Goal: Contribute content

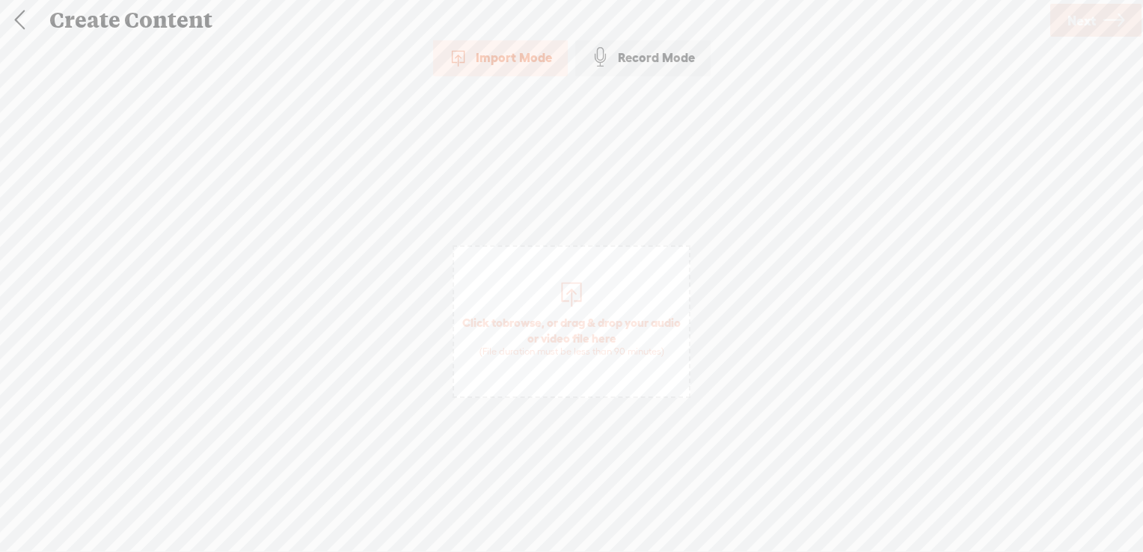
click at [744, 370] on div "Import Mode Import Mode Record Mode Text Language: *: English (US) English (US)…" at bounding box center [571, 293] width 1143 height 509
click at [542, 319] on span "browse" at bounding box center [522, 322] width 39 height 13
click at [1077, 17] on span "Next" at bounding box center [1082, 20] width 28 height 38
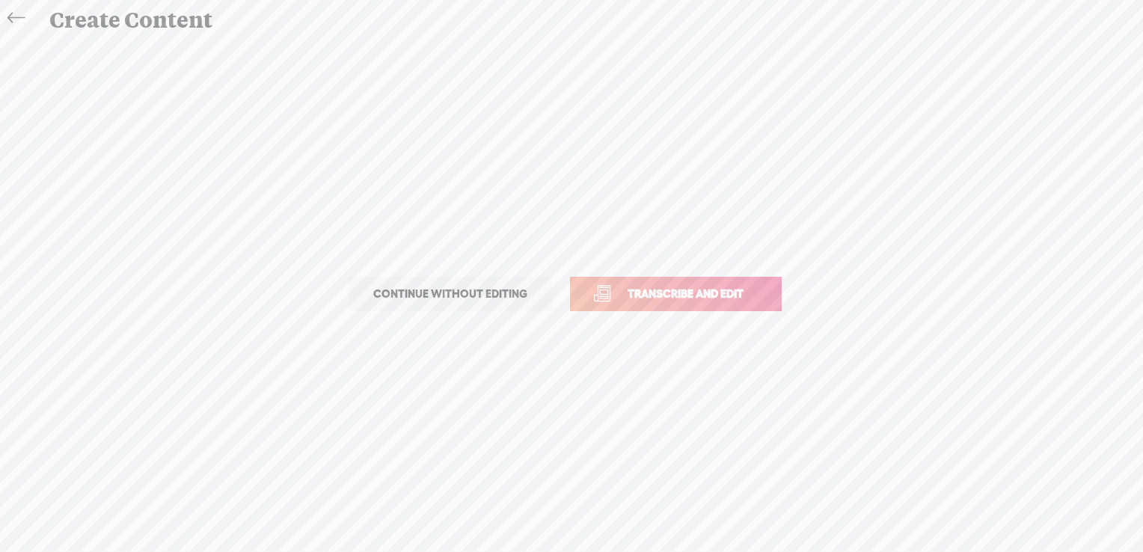
click at [654, 294] on span "Transcribe and edit" at bounding box center [685, 293] width 147 height 17
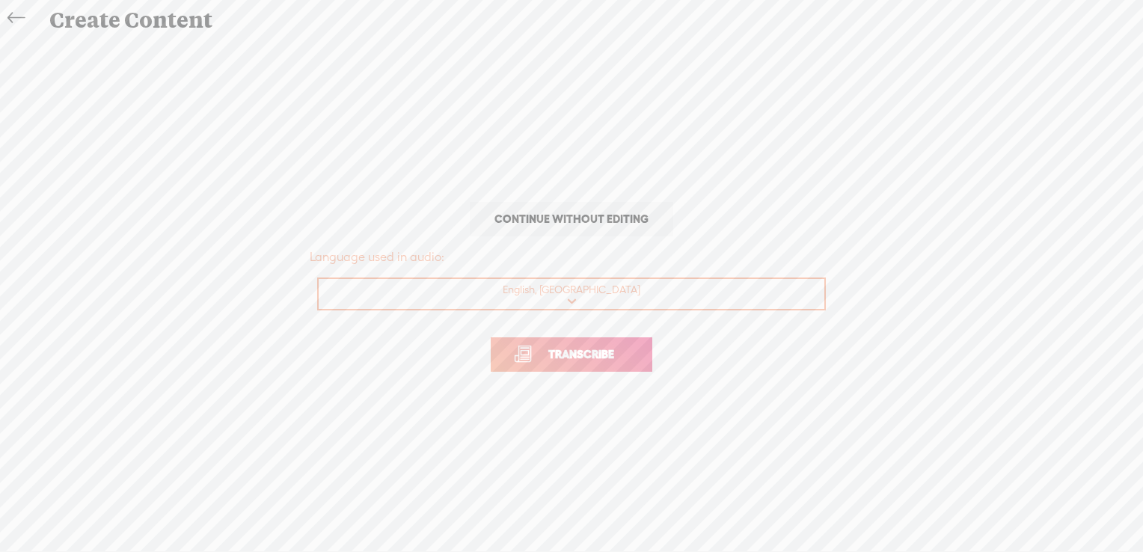
click at [597, 359] on span "Transcribe" at bounding box center [581, 354] width 97 height 17
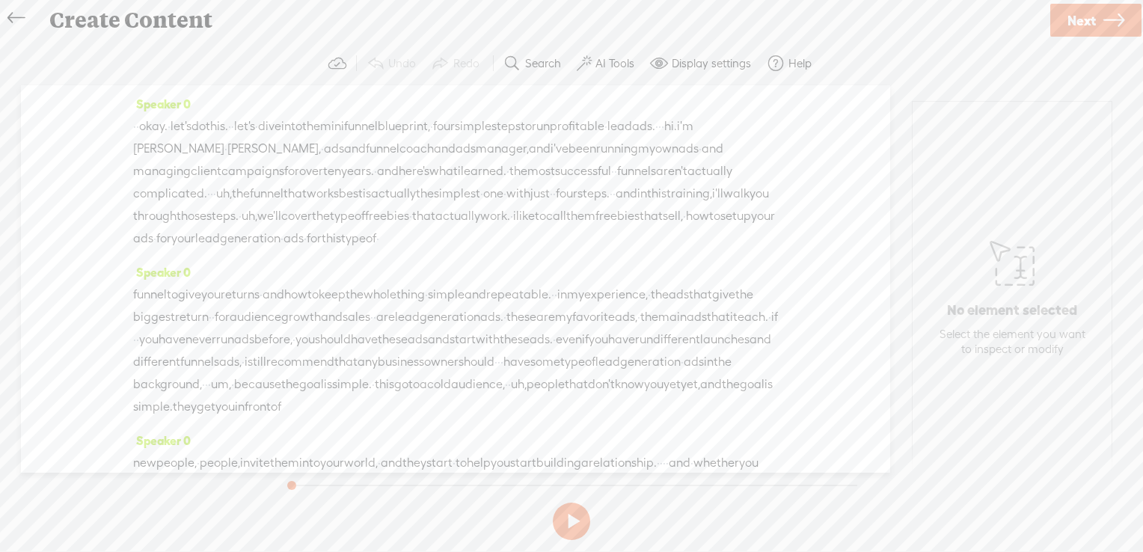
click at [608, 64] on label "AI Tools" at bounding box center [615, 63] width 39 height 15
click at [604, 355] on span at bounding box center [597, 357] width 27 height 10
click at [599, 397] on span at bounding box center [597, 396] width 27 height 10
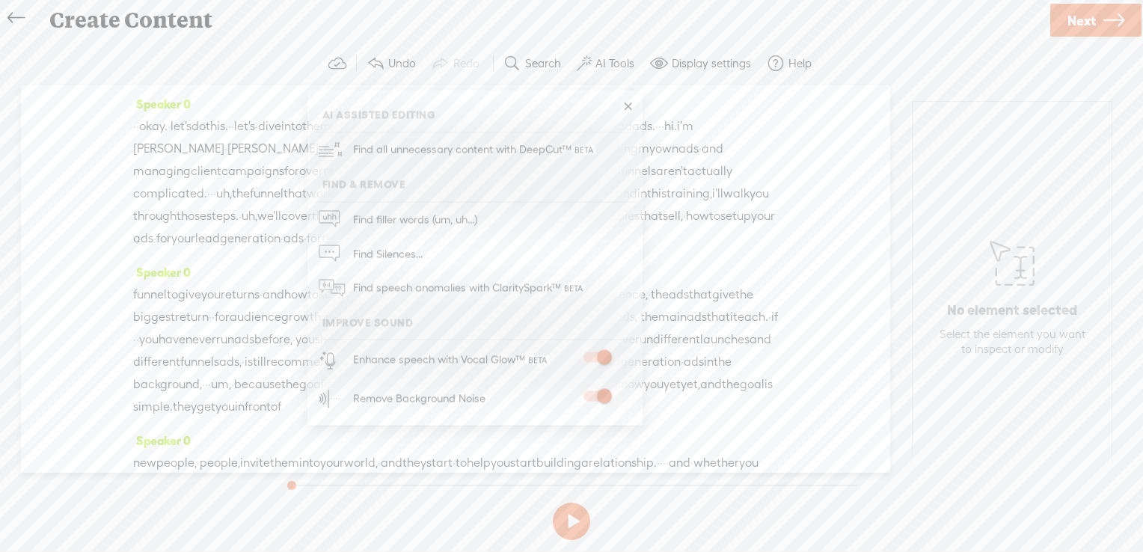
click at [1089, 27] on span "Next" at bounding box center [1082, 20] width 28 height 38
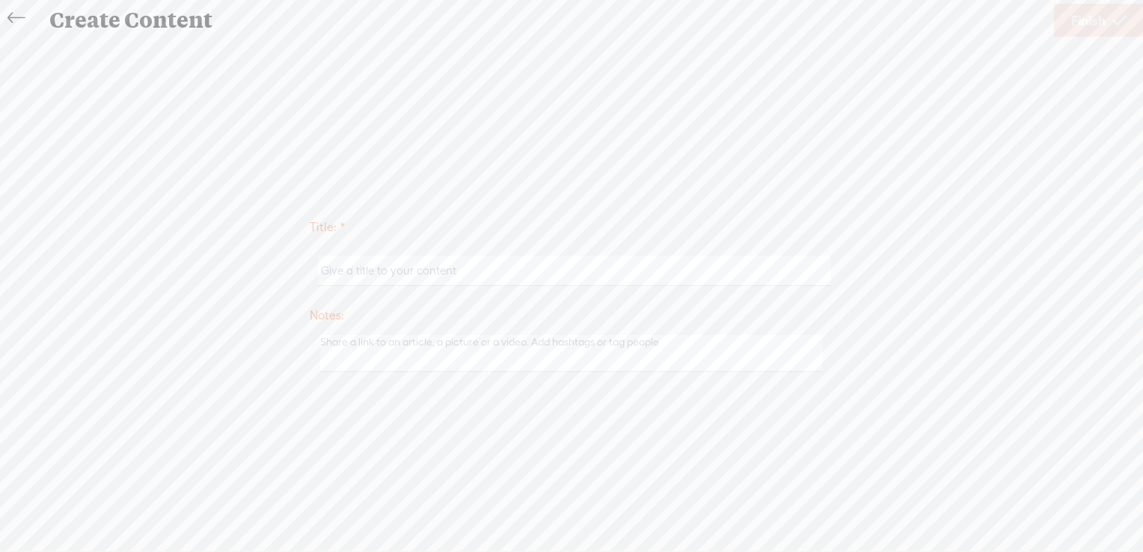
click at [471, 278] on input "text" at bounding box center [574, 270] width 512 height 29
paste input "[URL][DOMAIN_NAME]"
type input "[URL][DOMAIN_NAME]"
paste input "The Mini-Funnel Blueprint: 4 Simple Steps to Run Profitable Lead Ads"
type input "The Mini-Funnel Blueprint: 4 Simple Steps to Run Profitable Lead Ads - [PERSON_…"
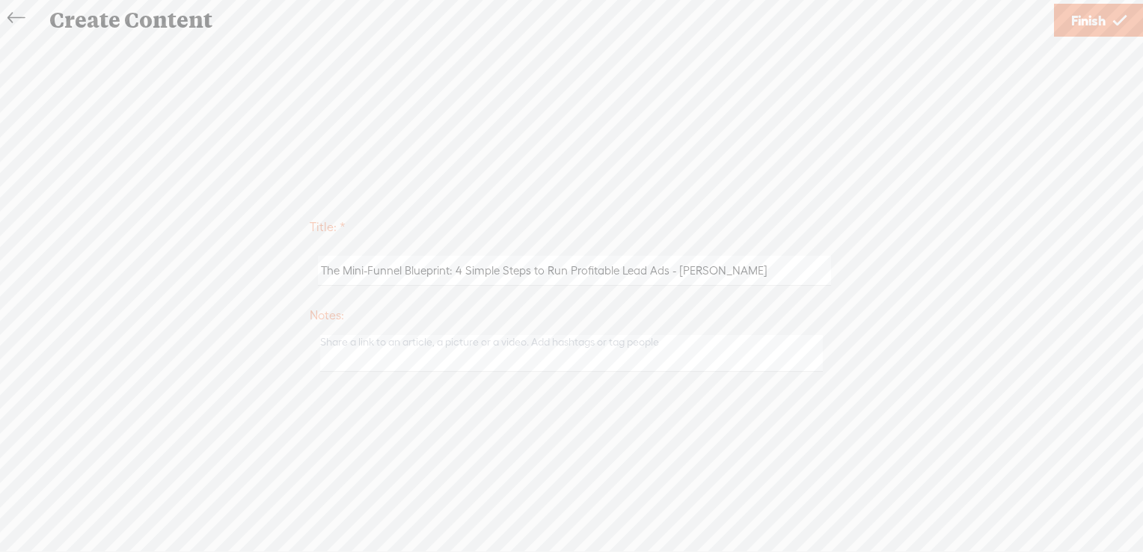
click at [1092, 25] on span "Finish" at bounding box center [1088, 20] width 34 height 38
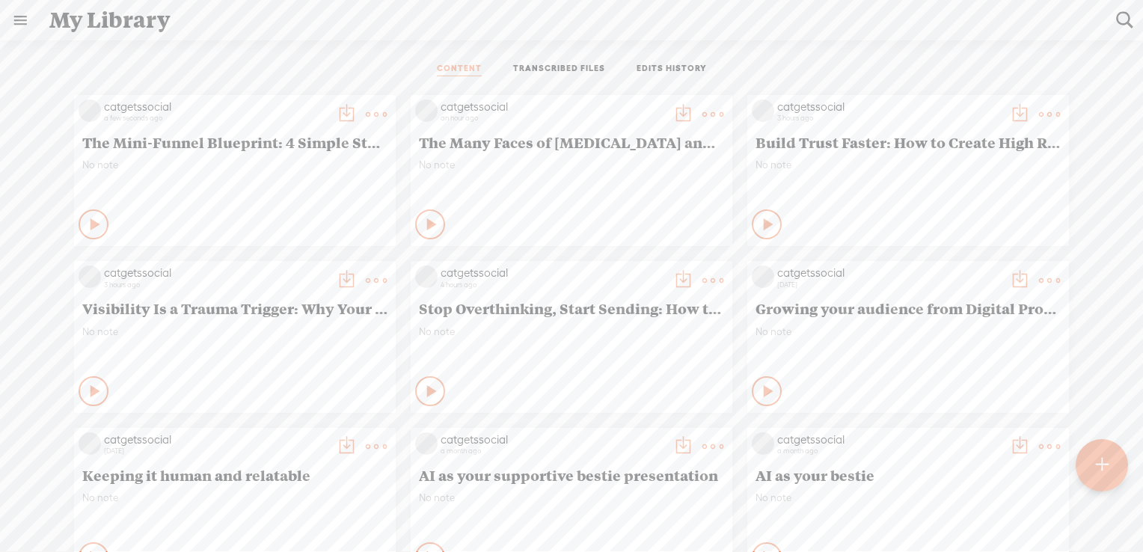
click at [578, 346] on div "No note" at bounding box center [571, 347] width 305 height 45
